Goal: Navigation & Orientation: Find specific page/section

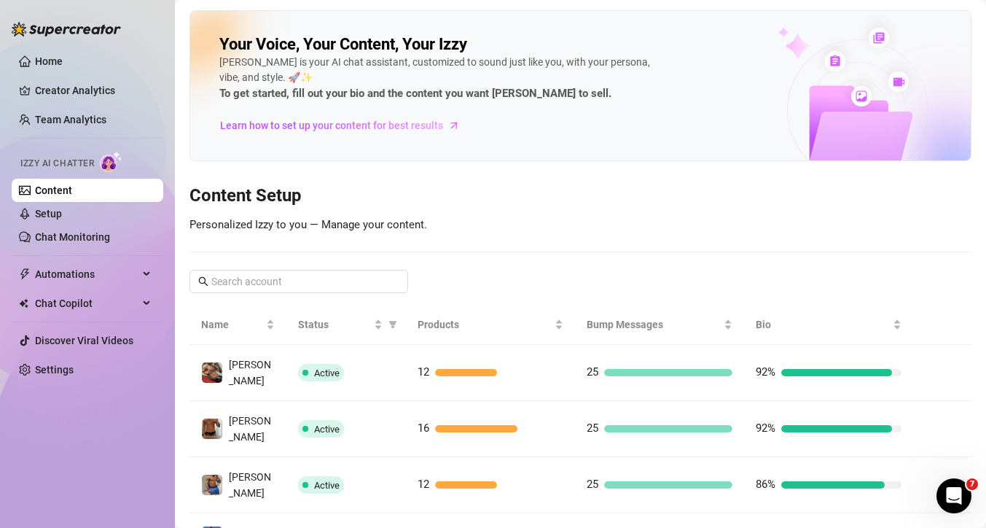
scroll to position [375, 0]
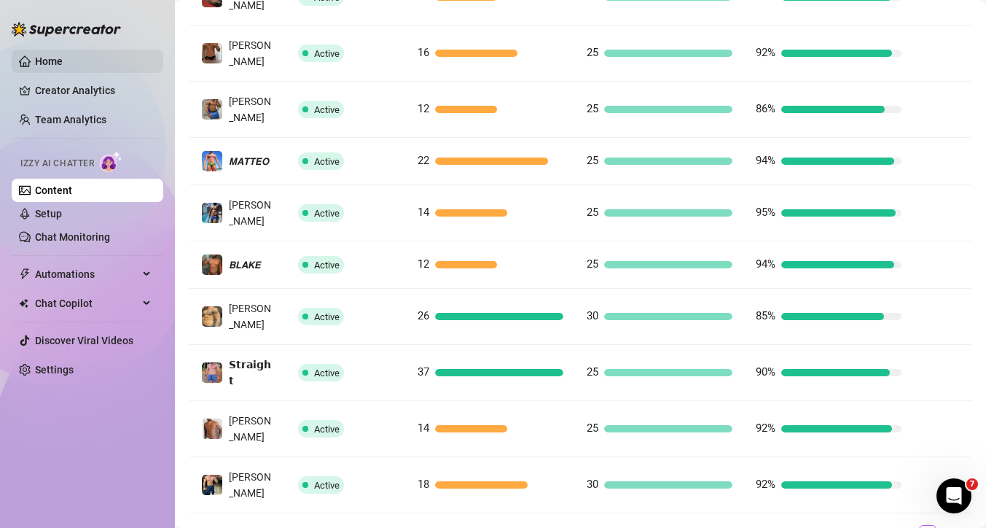
click at [48, 58] on link "Home" at bounding box center [49, 61] width 28 height 12
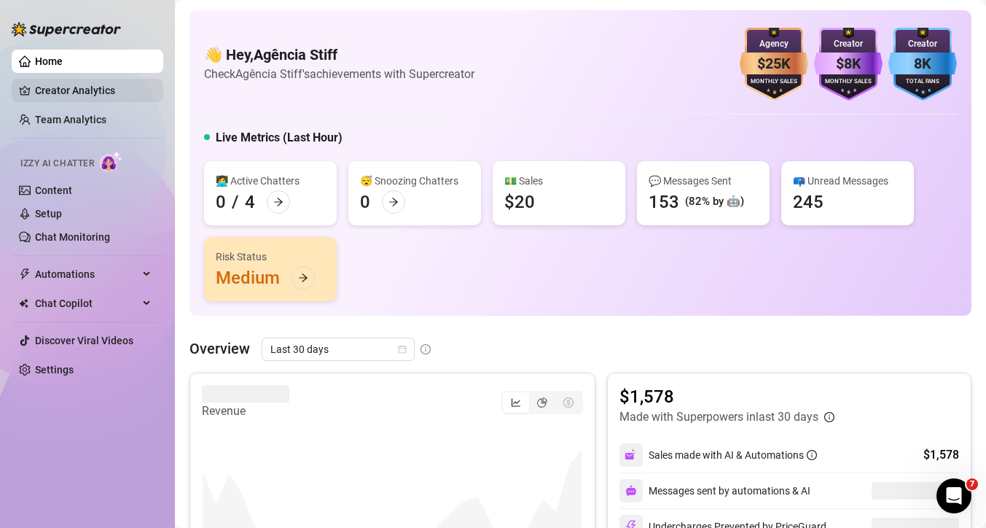
click at [90, 90] on link "Creator Analytics" at bounding box center [93, 90] width 117 height 23
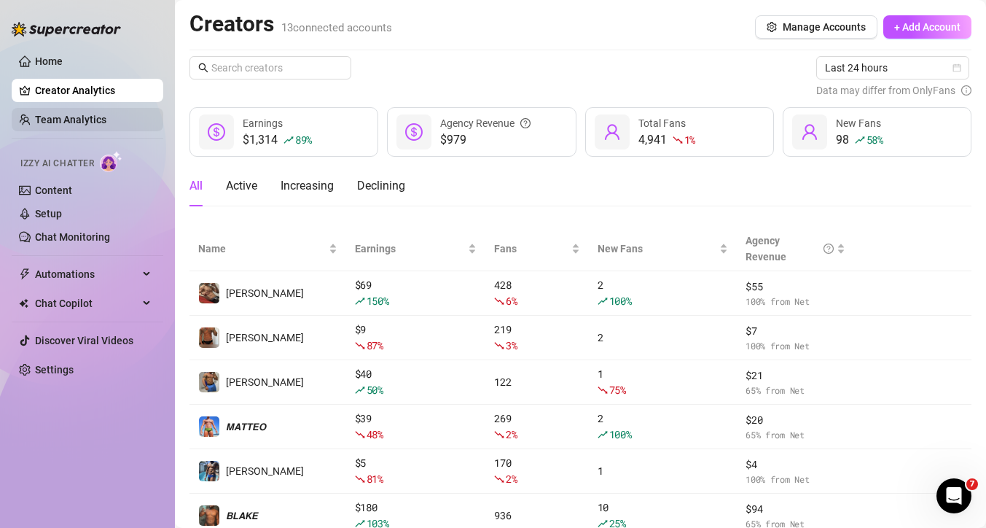
click at [60, 122] on link "Team Analytics" at bounding box center [70, 120] width 71 height 12
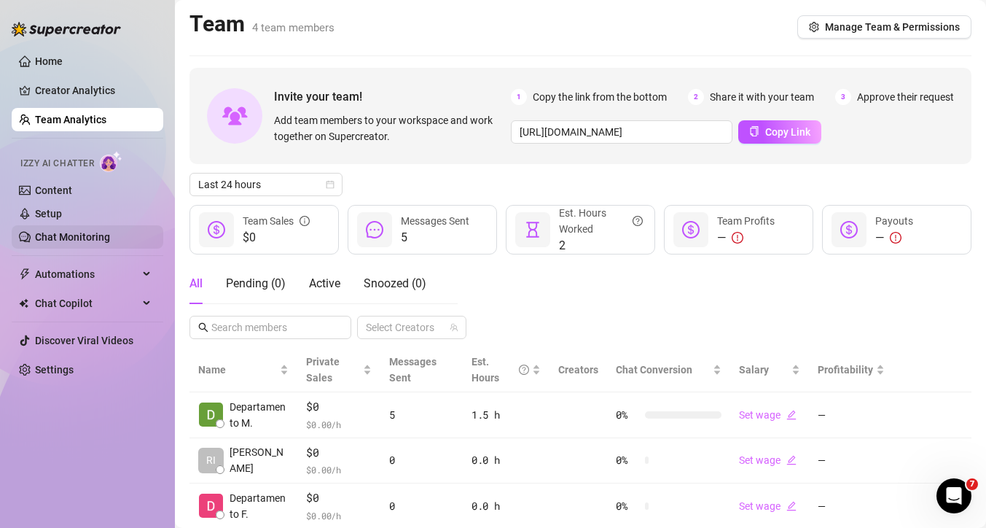
click at [79, 243] on link "Chat Monitoring" at bounding box center [72, 237] width 75 height 12
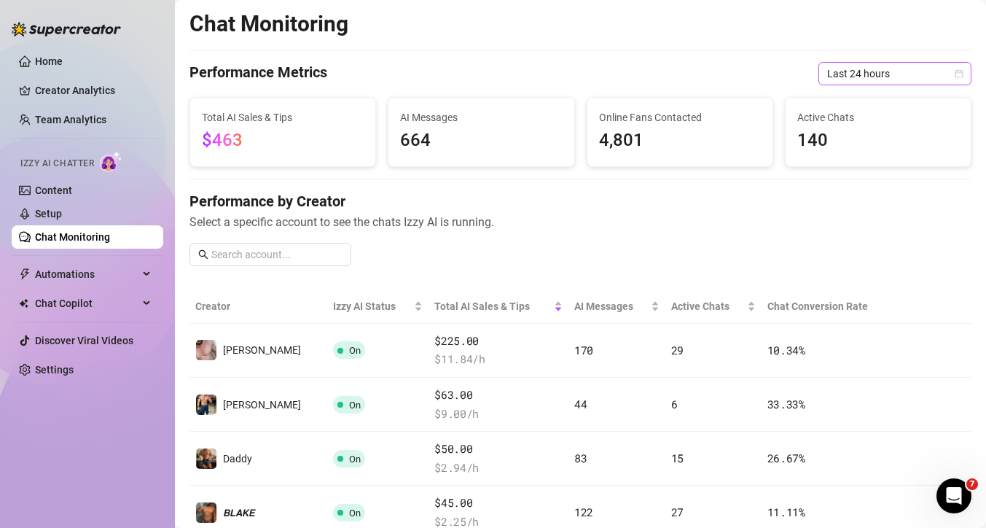
click at [845, 65] on span "Last 24 hours" at bounding box center [895, 74] width 136 height 22
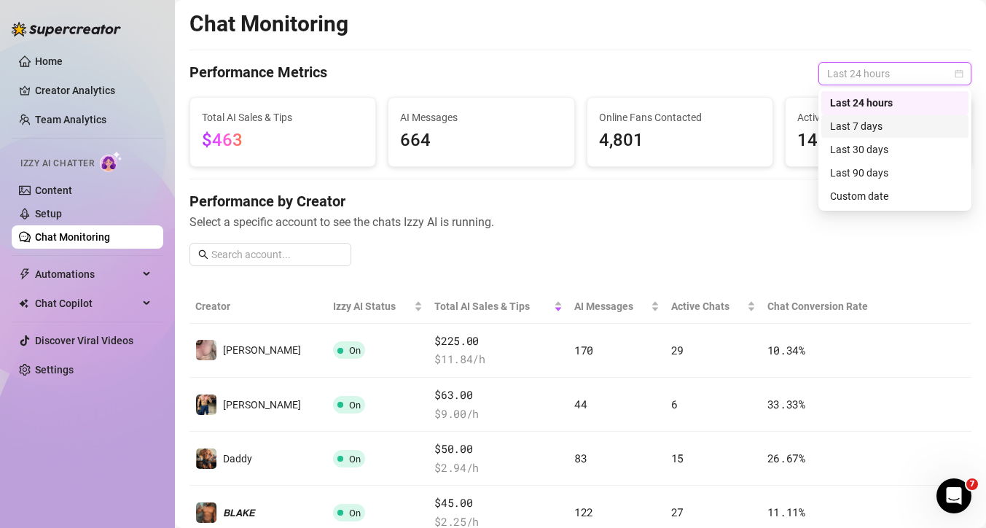
click at [858, 128] on div "Last 7 days" at bounding box center [895, 126] width 130 height 16
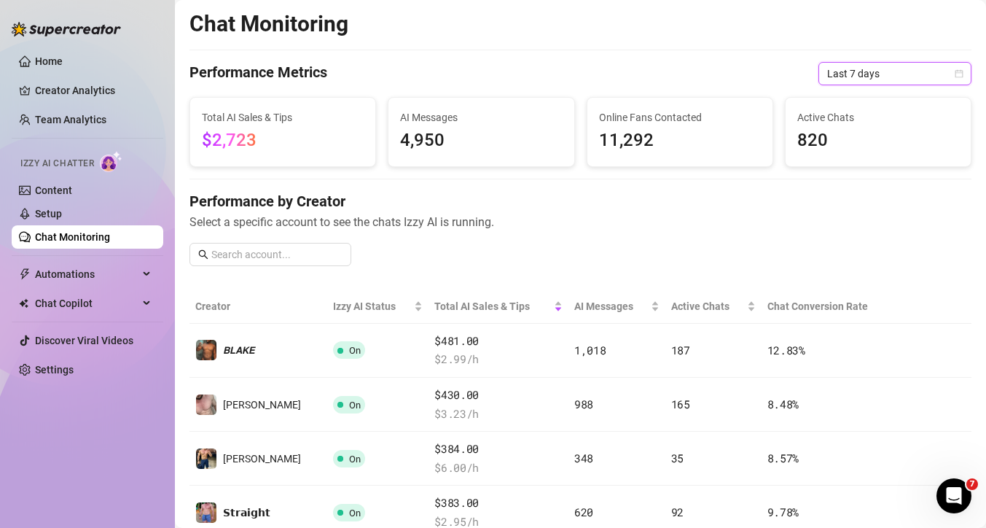
click at [868, 69] on span "Last 7 days" at bounding box center [895, 74] width 136 height 22
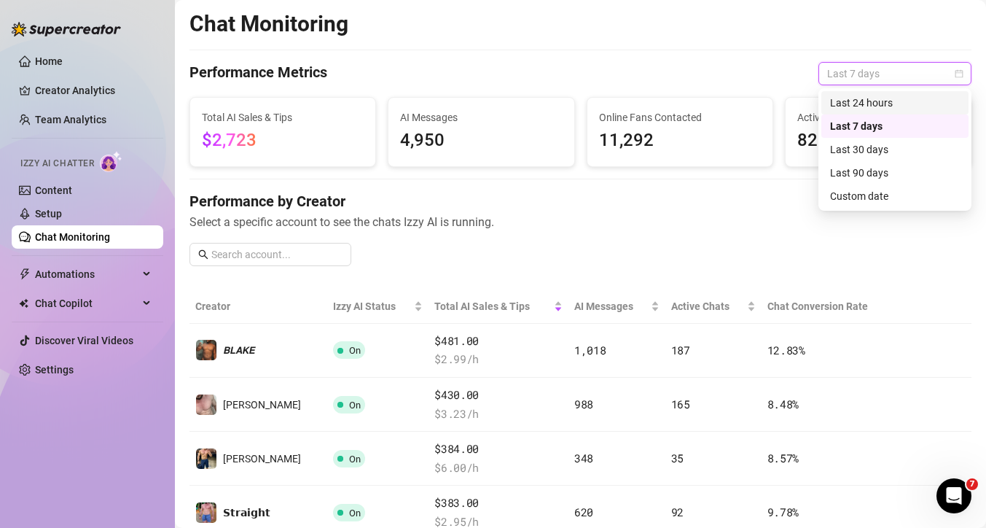
click at [873, 104] on div "Last 24 hours" at bounding box center [895, 103] width 130 height 16
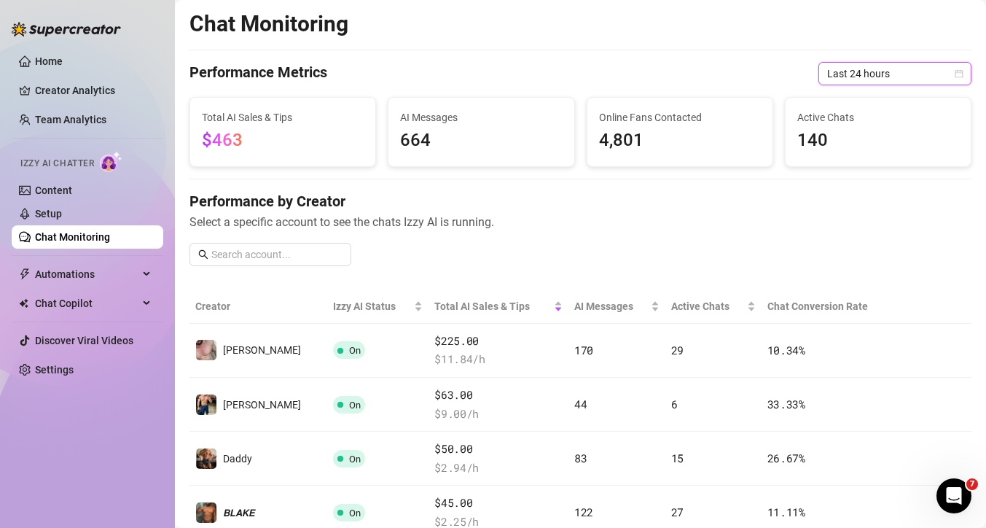
click at [868, 76] on span "Last 24 hours" at bounding box center [895, 74] width 136 height 22
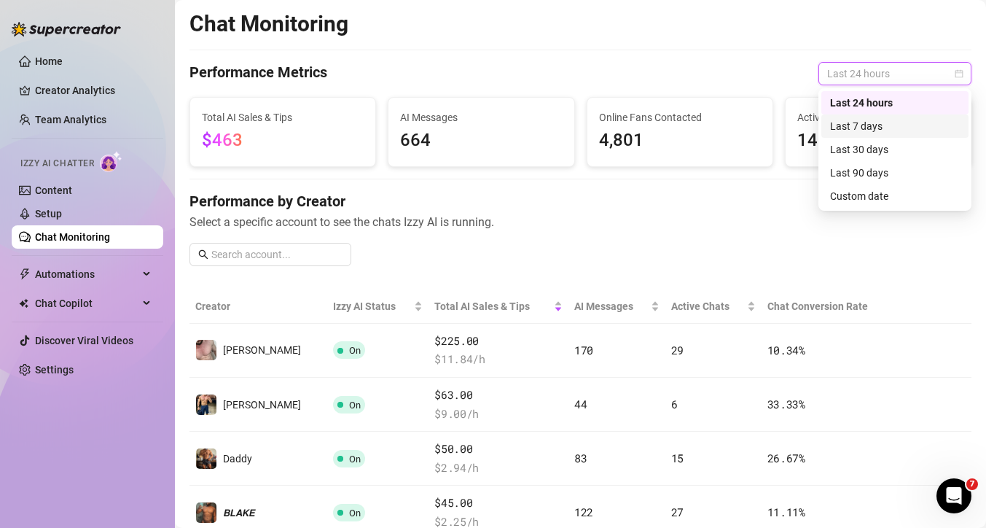
click at [878, 126] on div "Last 7 days" at bounding box center [895, 126] width 130 height 16
